Goal: Navigation & Orientation: Find specific page/section

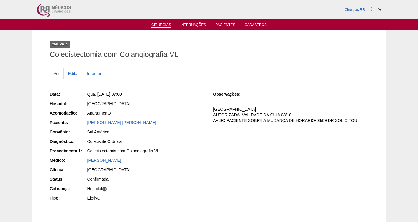
click at [163, 27] on link "Cirurgias" at bounding box center [161, 25] width 20 height 5
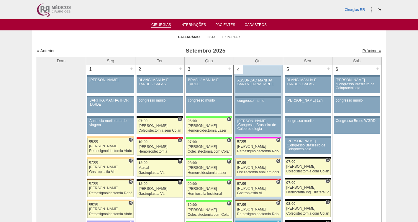
click at [367, 52] on link "Próximo »" at bounding box center [371, 50] width 19 height 5
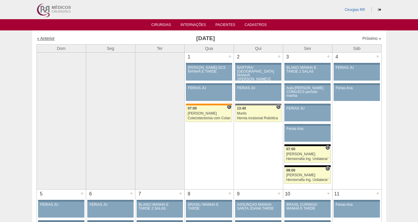
click at [42, 38] on link "« Anterior" at bounding box center [46, 38] width 18 height 5
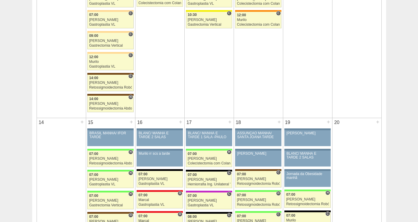
scroll to position [517, 0]
